Goal: Information Seeking & Learning: Check status

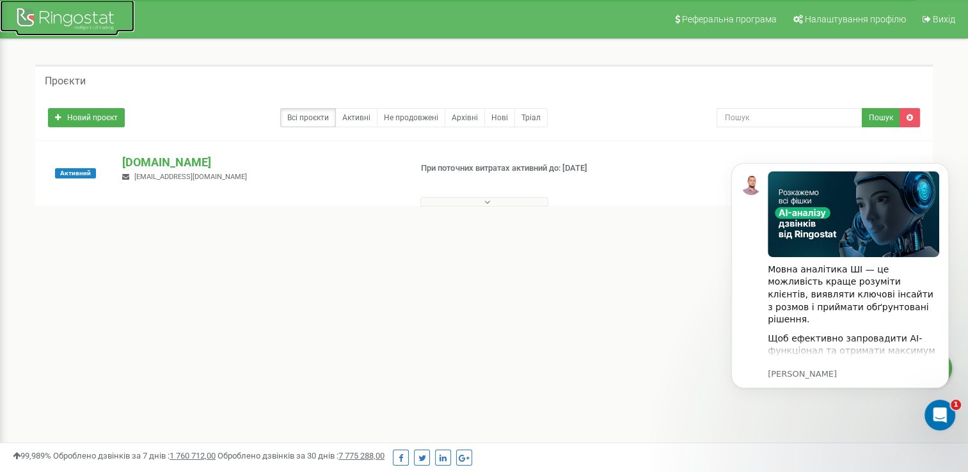
click at [83, 17] on div at bounding box center [67, 20] width 102 height 31
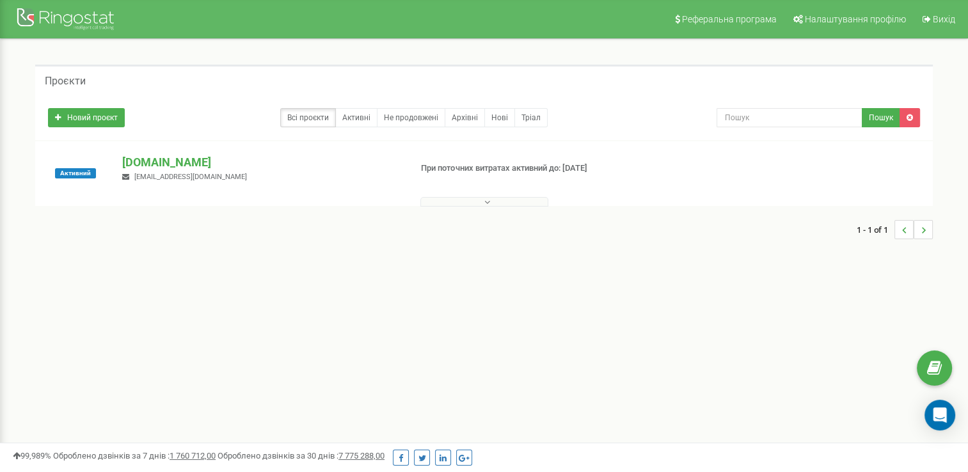
click at [475, 199] on button at bounding box center [484, 202] width 128 height 10
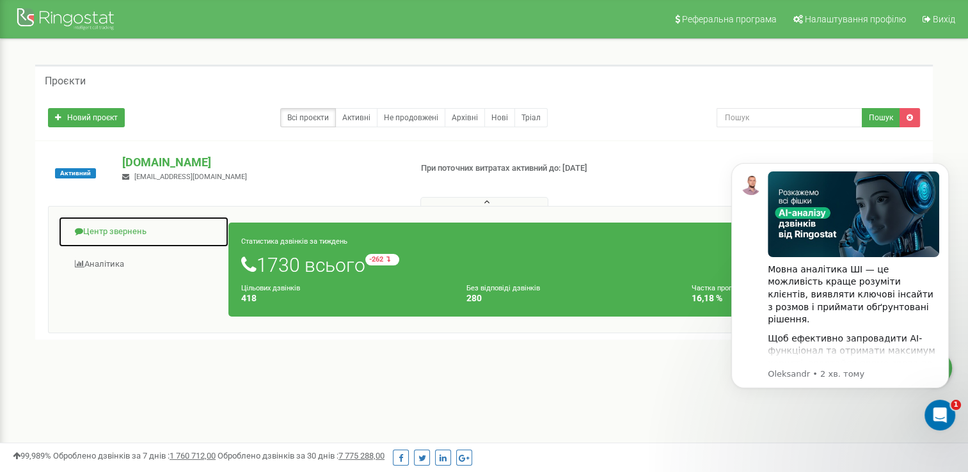
click at [139, 226] on link "Центр звернень" at bounding box center [143, 231] width 171 height 31
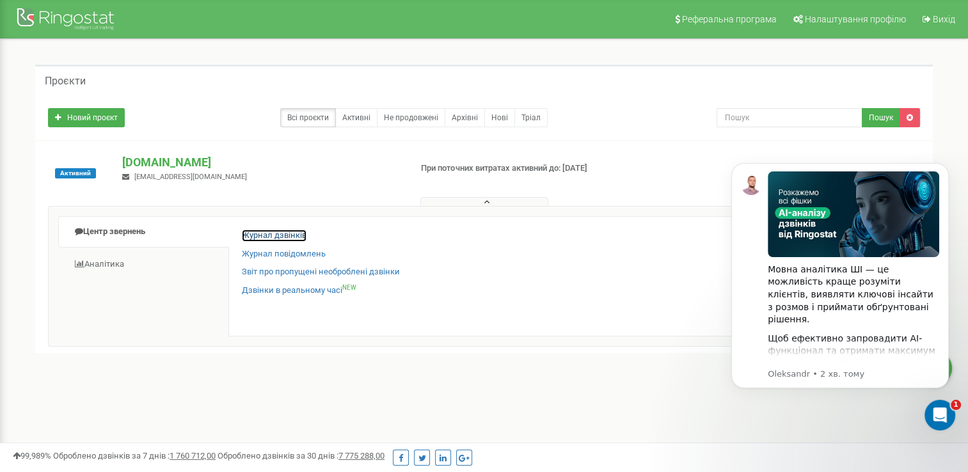
click at [249, 237] on link "Журнал дзвінків" at bounding box center [274, 236] width 65 height 12
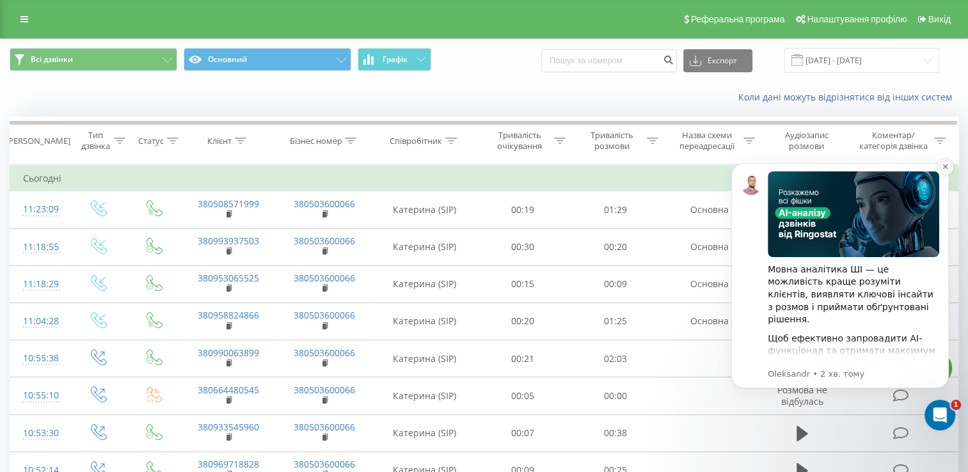
click at [946, 166] on icon "Dismiss notification" at bounding box center [944, 166] width 4 height 4
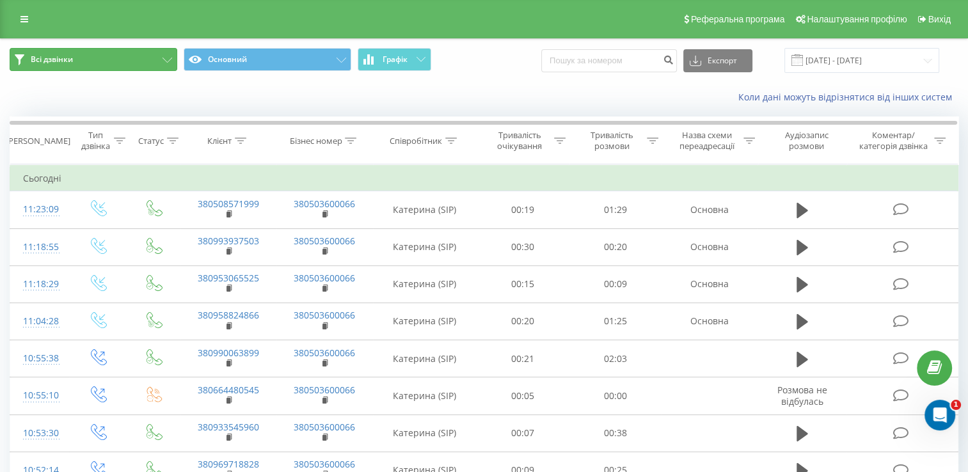
click at [157, 56] on button "Всі дзвінки" at bounding box center [94, 59] width 168 height 23
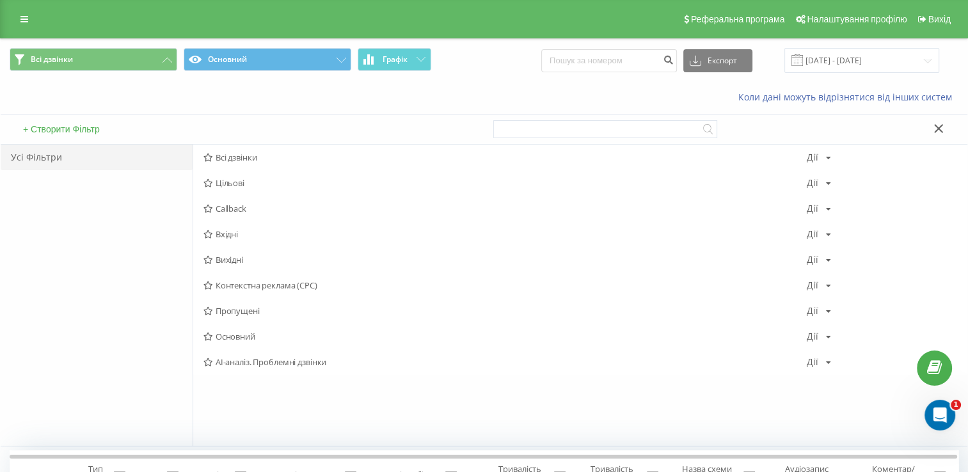
click at [232, 309] on span "Пропущені" at bounding box center [504, 310] width 603 height 9
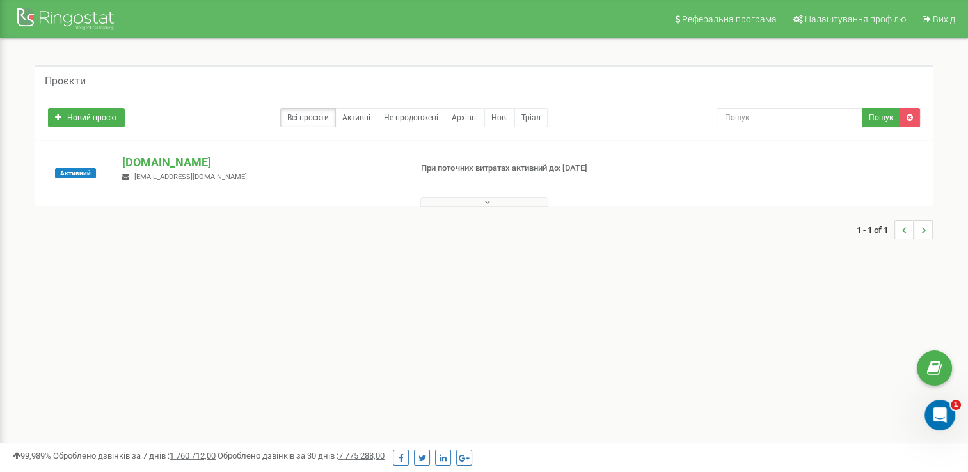
click at [69, 75] on h5 "Проєкти" at bounding box center [65, 81] width 41 height 12
click at [75, 81] on h5 "Проєкти" at bounding box center [65, 81] width 41 height 12
click at [90, 17] on div at bounding box center [67, 20] width 102 height 31
click at [484, 199] on icon at bounding box center [487, 202] width 6 height 9
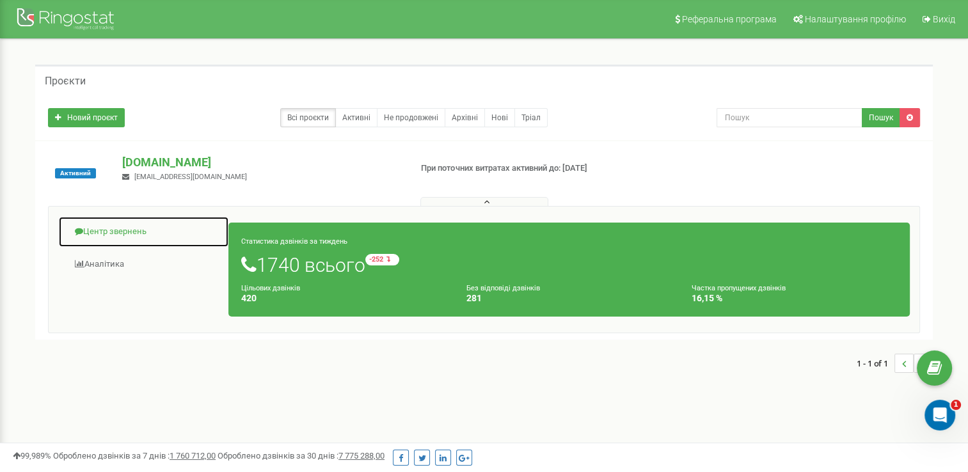
click at [116, 233] on link "Центр звернень" at bounding box center [143, 231] width 171 height 31
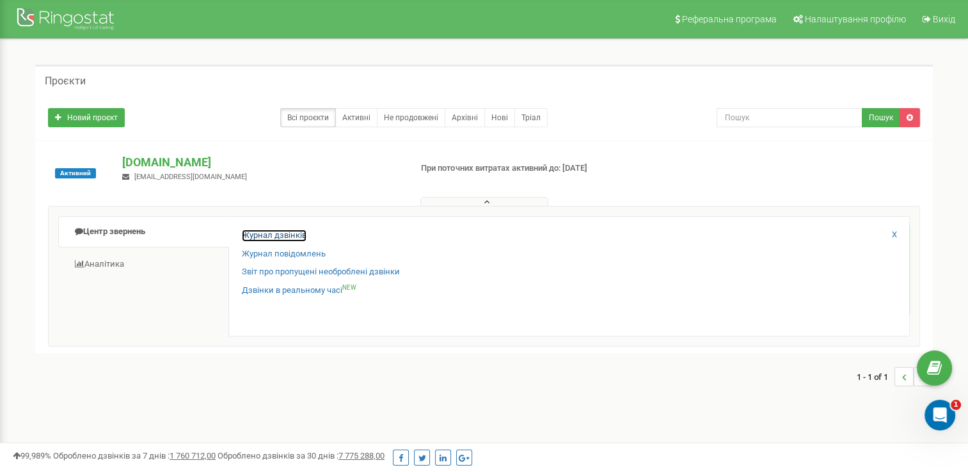
click at [280, 238] on link "Журнал дзвінків" at bounding box center [274, 236] width 65 height 12
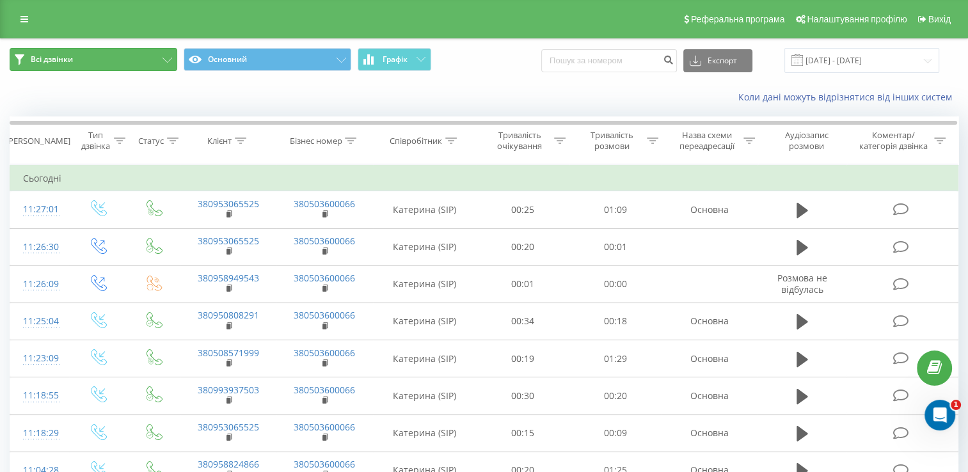
click at [110, 54] on button "Всі дзвінки" at bounding box center [94, 59] width 168 height 23
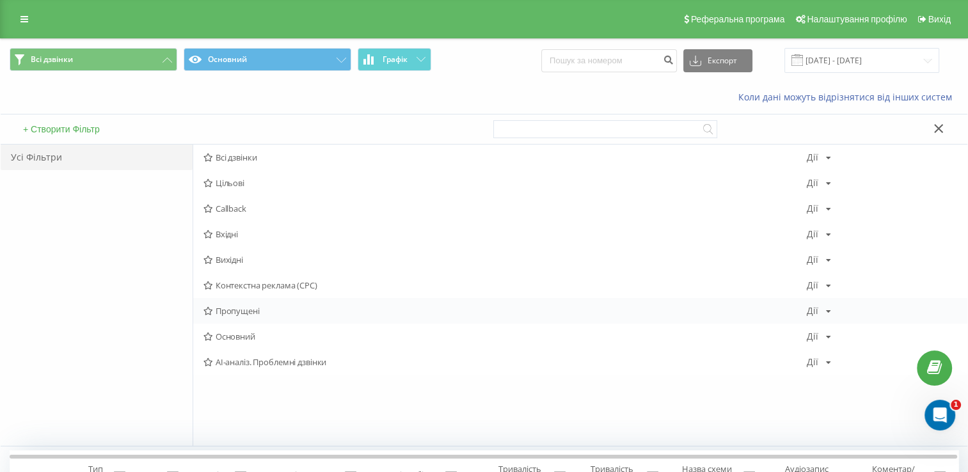
click at [235, 308] on span "Пропущені" at bounding box center [504, 310] width 603 height 9
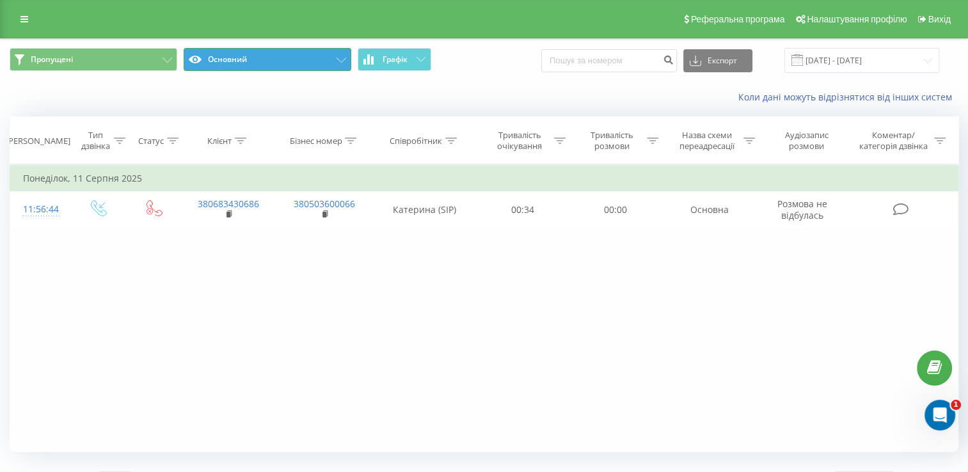
click at [222, 60] on button "Основний" at bounding box center [268, 59] width 168 height 23
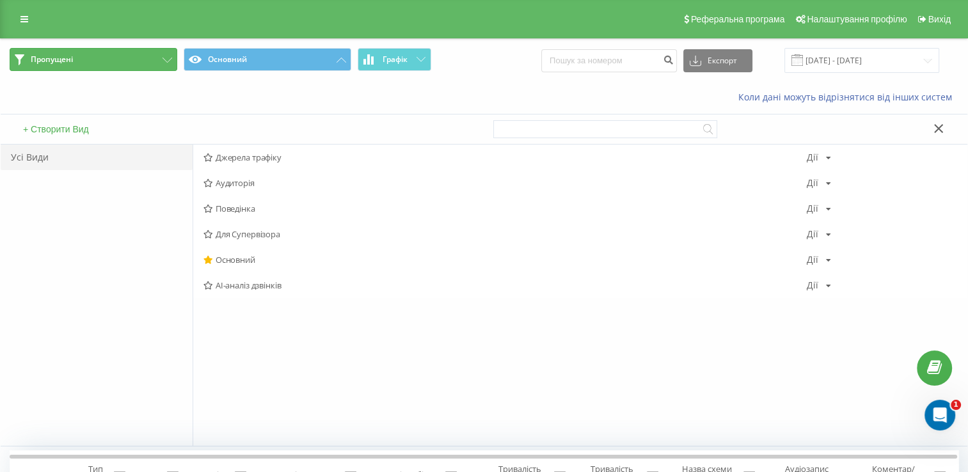
click at [113, 56] on button "Пропущені" at bounding box center [94, 59] width 168 height 23
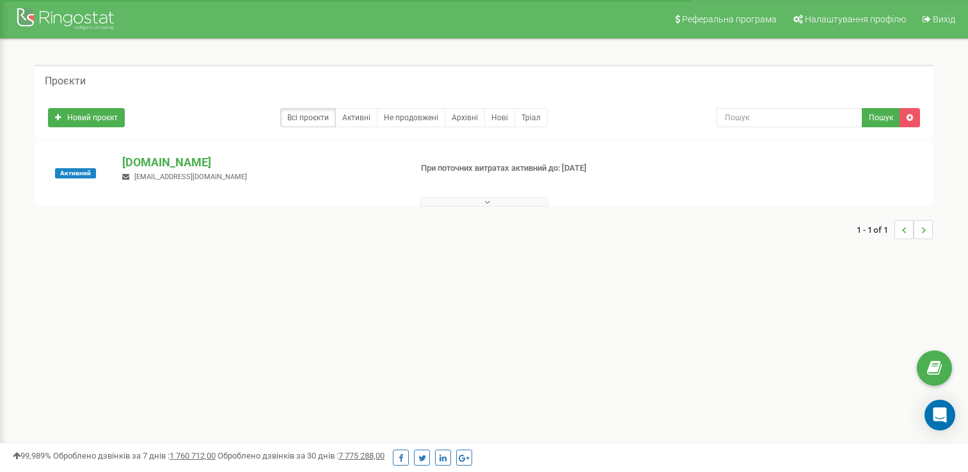
click at [486, 202] on icon at bounding box center [487, 202] width 6 height 9
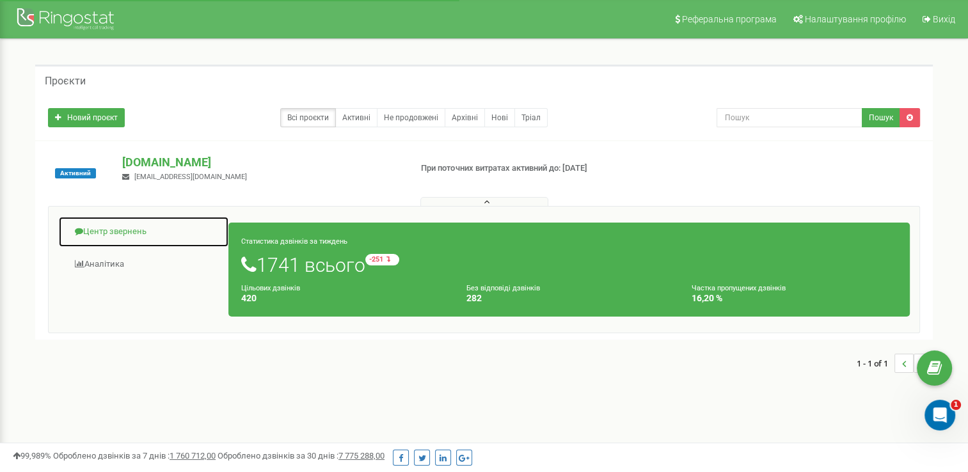
click at [129, 232] on link "Центр звернень" at bounding box center [143, 231] width 171 height 31
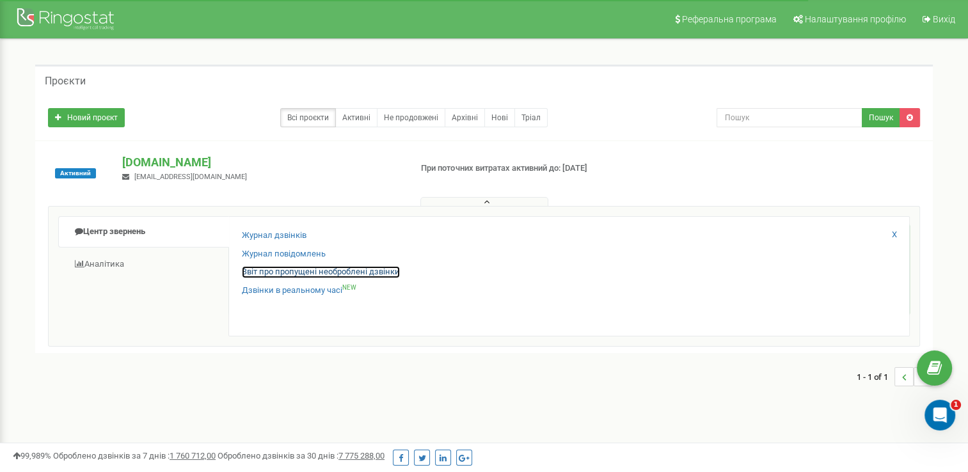
click at [316, 272] on link "Звіт про пропущені необроблені дзвінки" at bounding box center [321, 272] width 158 height 12
